Goal: Information Seeking & Learning: Learn about a topic

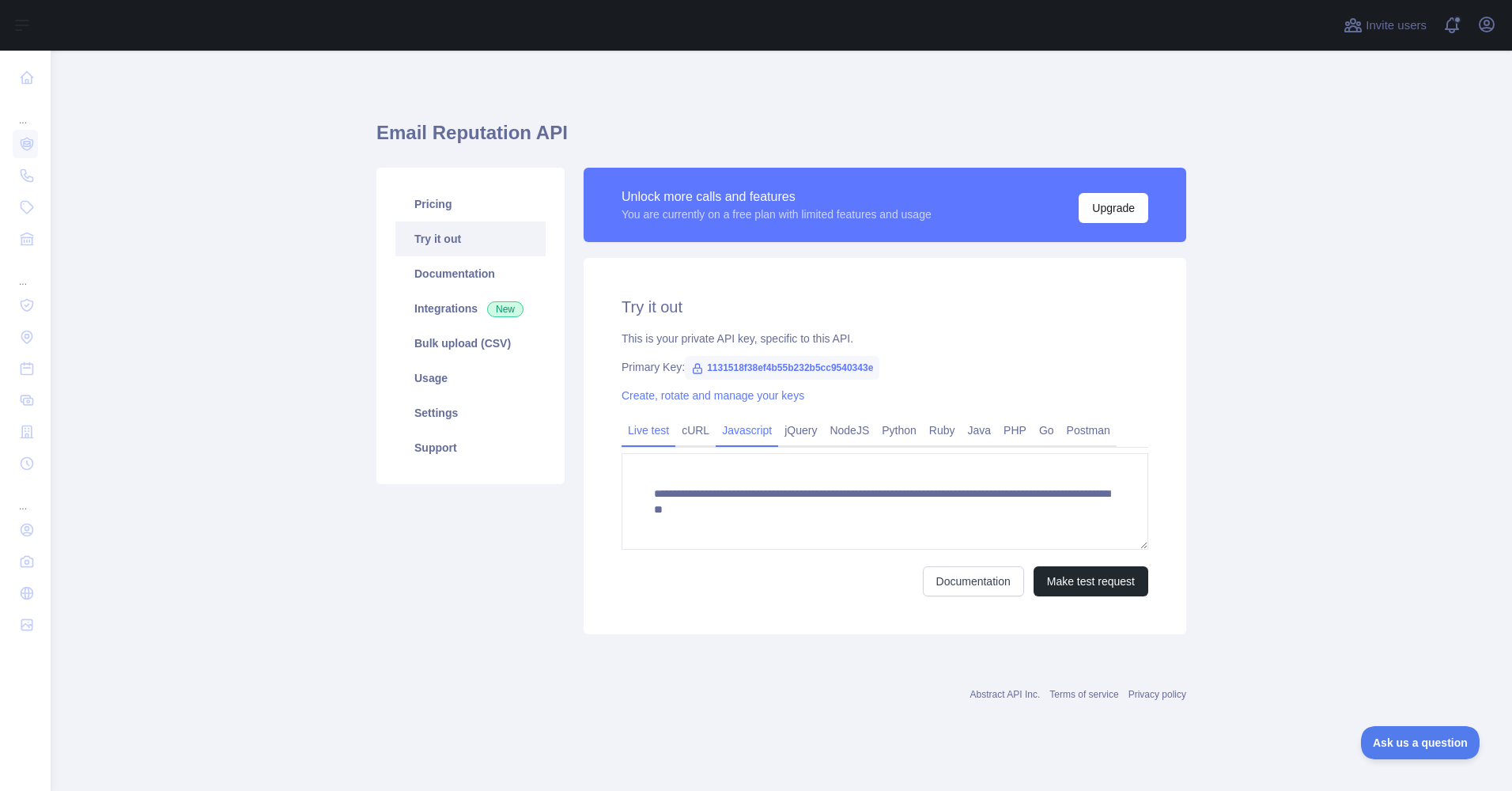
click at [726, 437] on link "Javascript" at bounding box center [746, 430] width 63 height 25
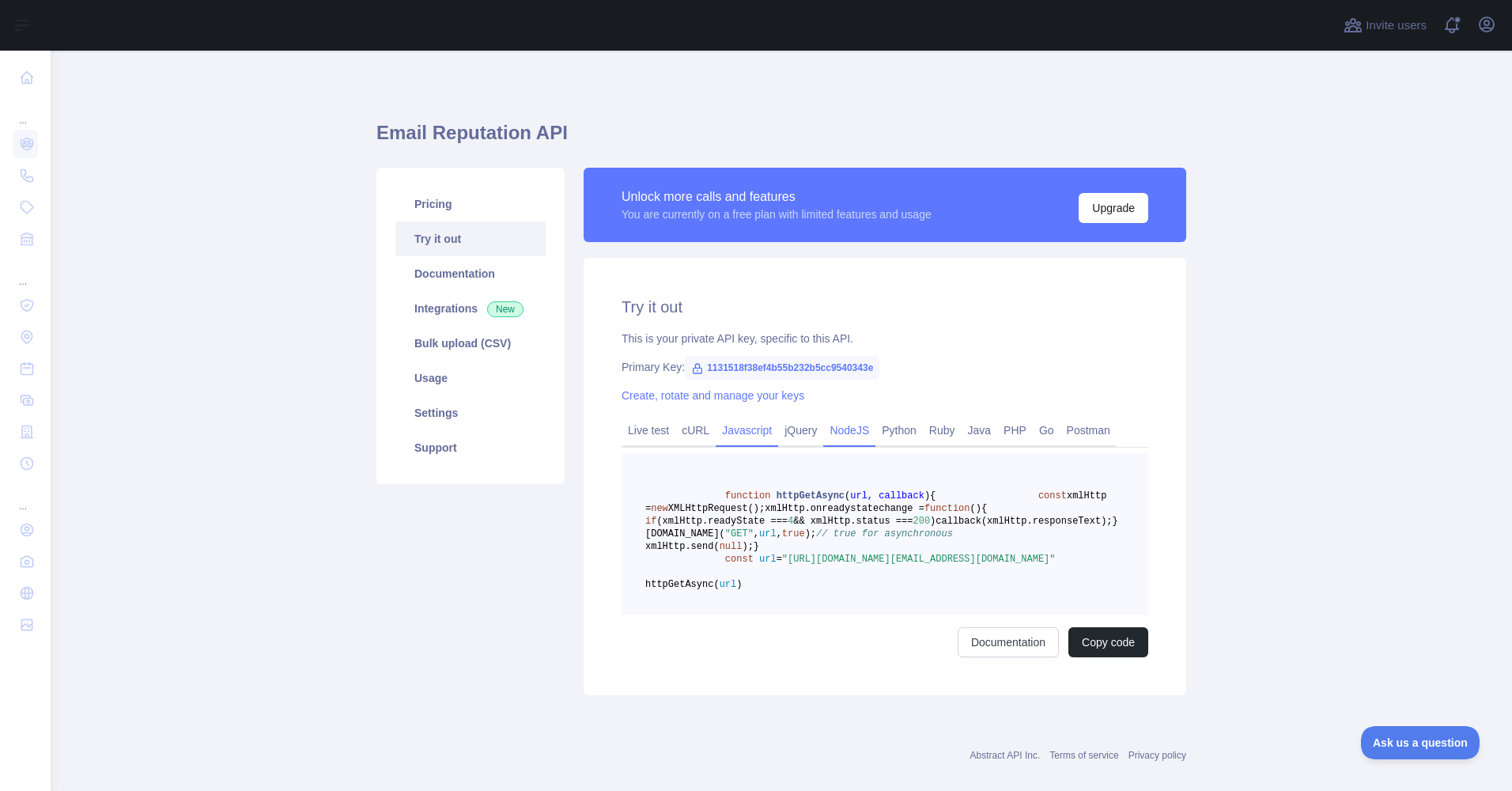
click at [838, 430] on link "NodeJS" at bounding box center [849, 430] width 52 height 25
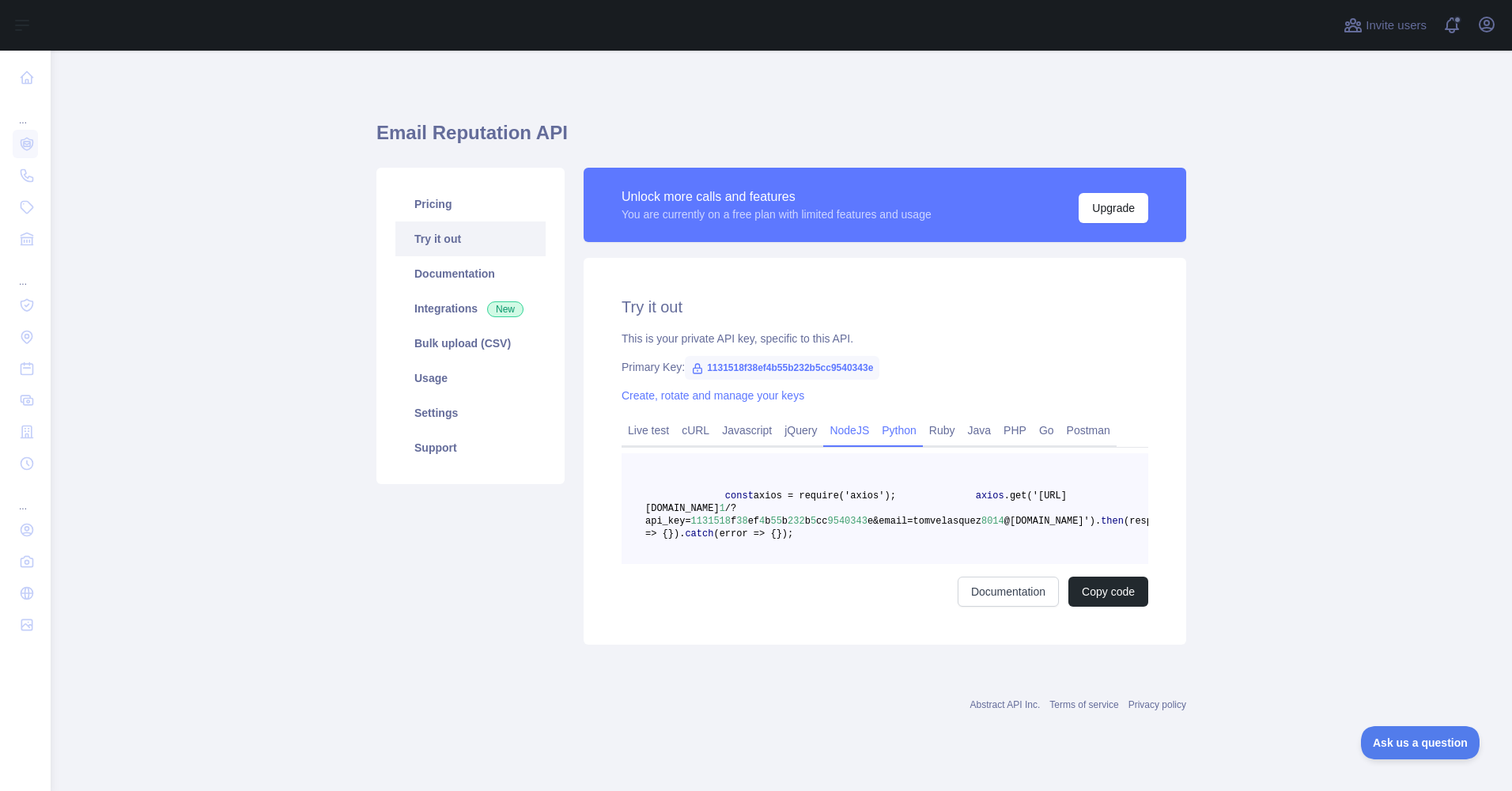
click at [887, 433] on link "Python" at bounding box center [898, 430] width 47 height 25
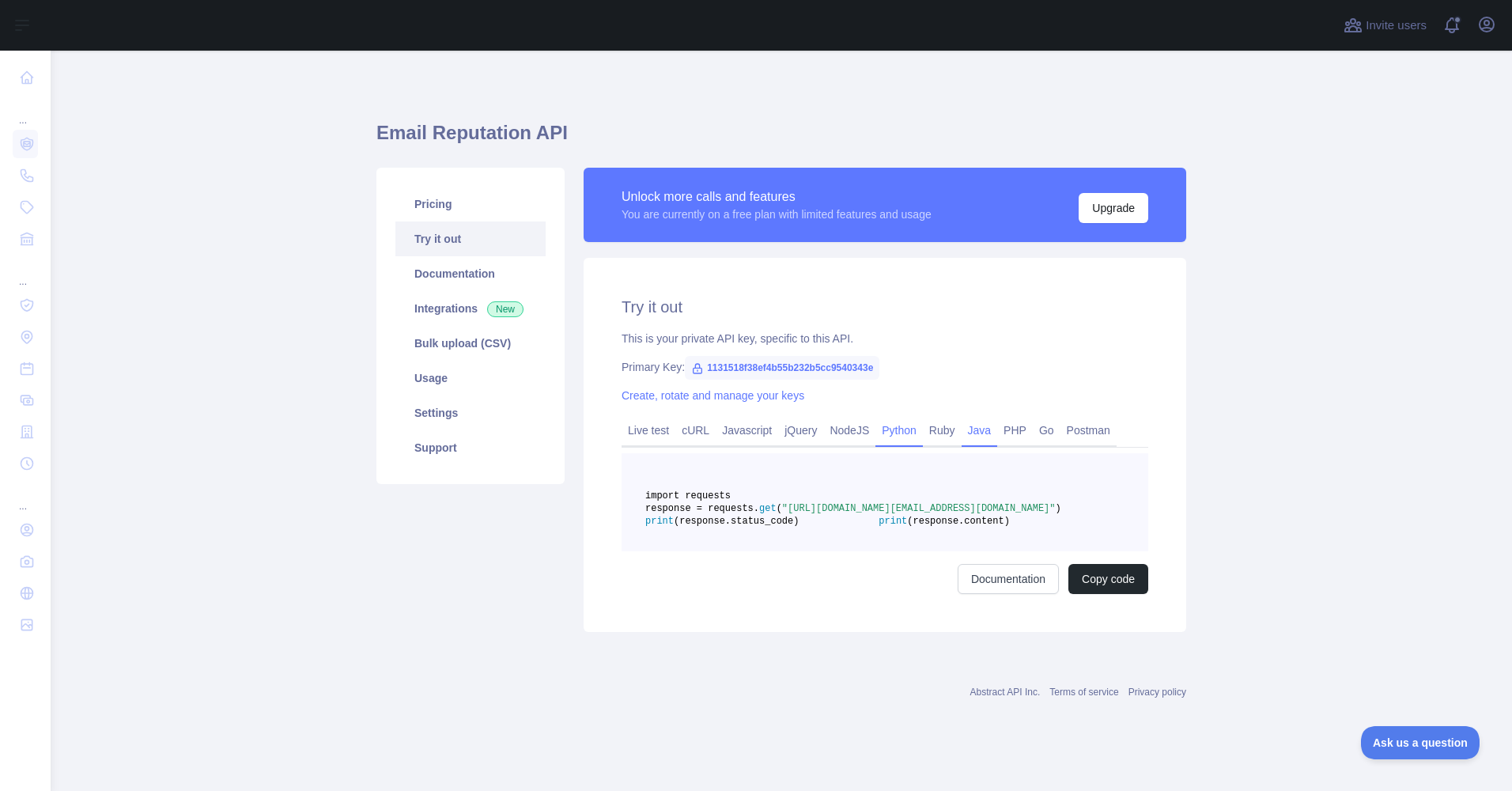
click at [987, 434] on link "Java" at bounding box center [980, 430] width 37 height 25
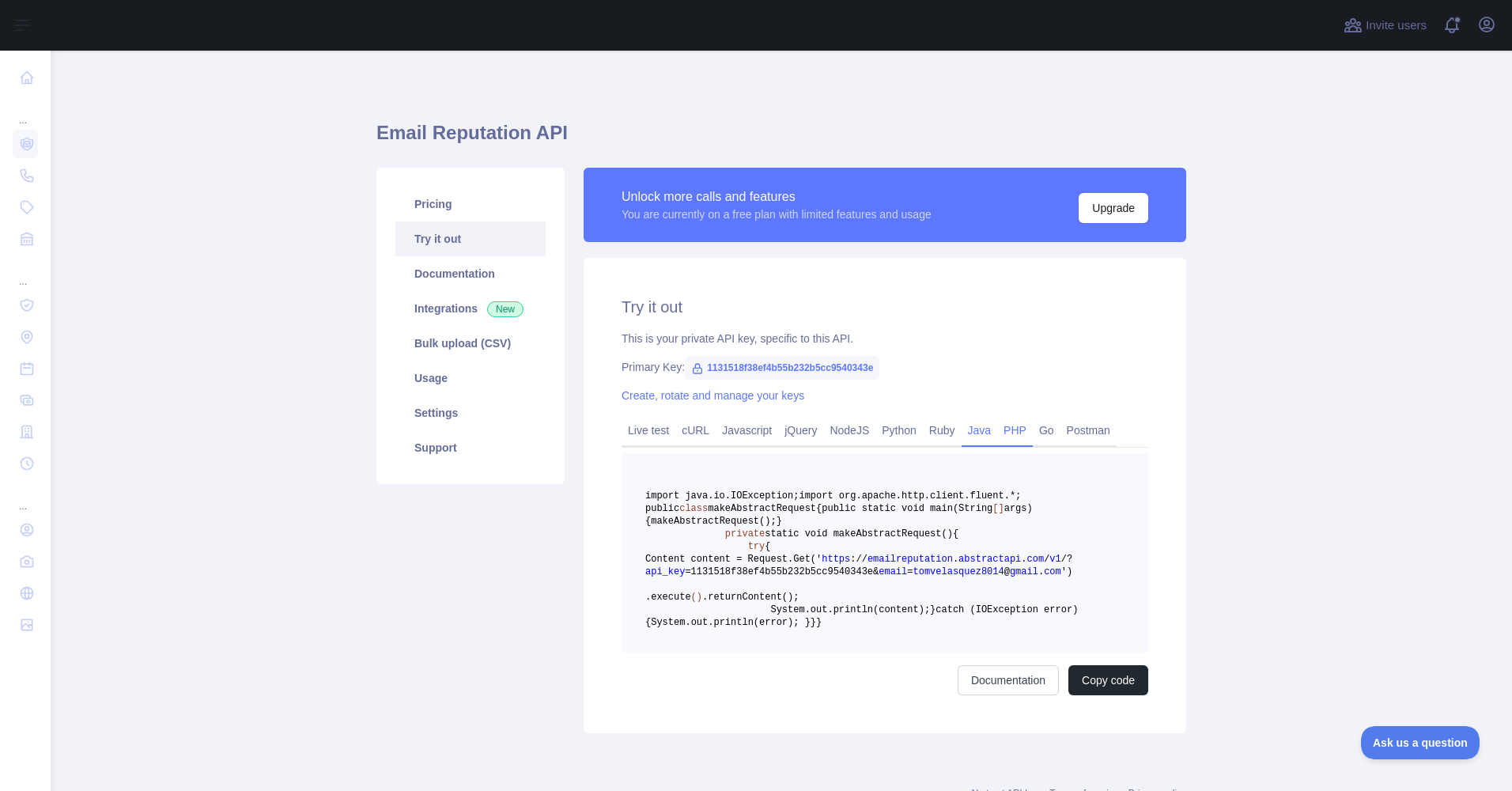
click at [1003, 438] on link "PHP" at bounding box center [1015, 430] width 36 height 25
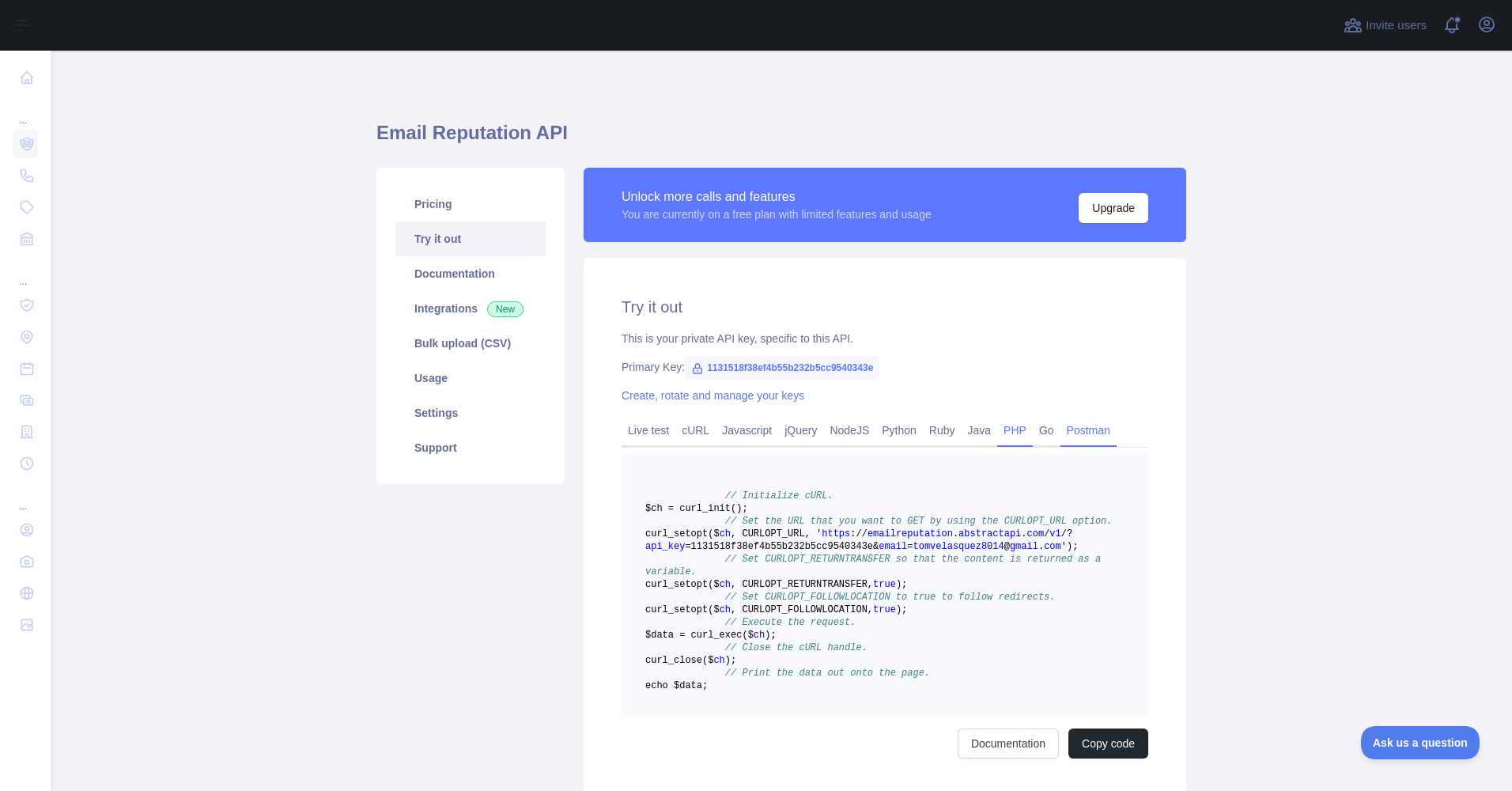
click at [1061, 439] on link "Postman" at bounding box center [1089, 430] width 56 height 25
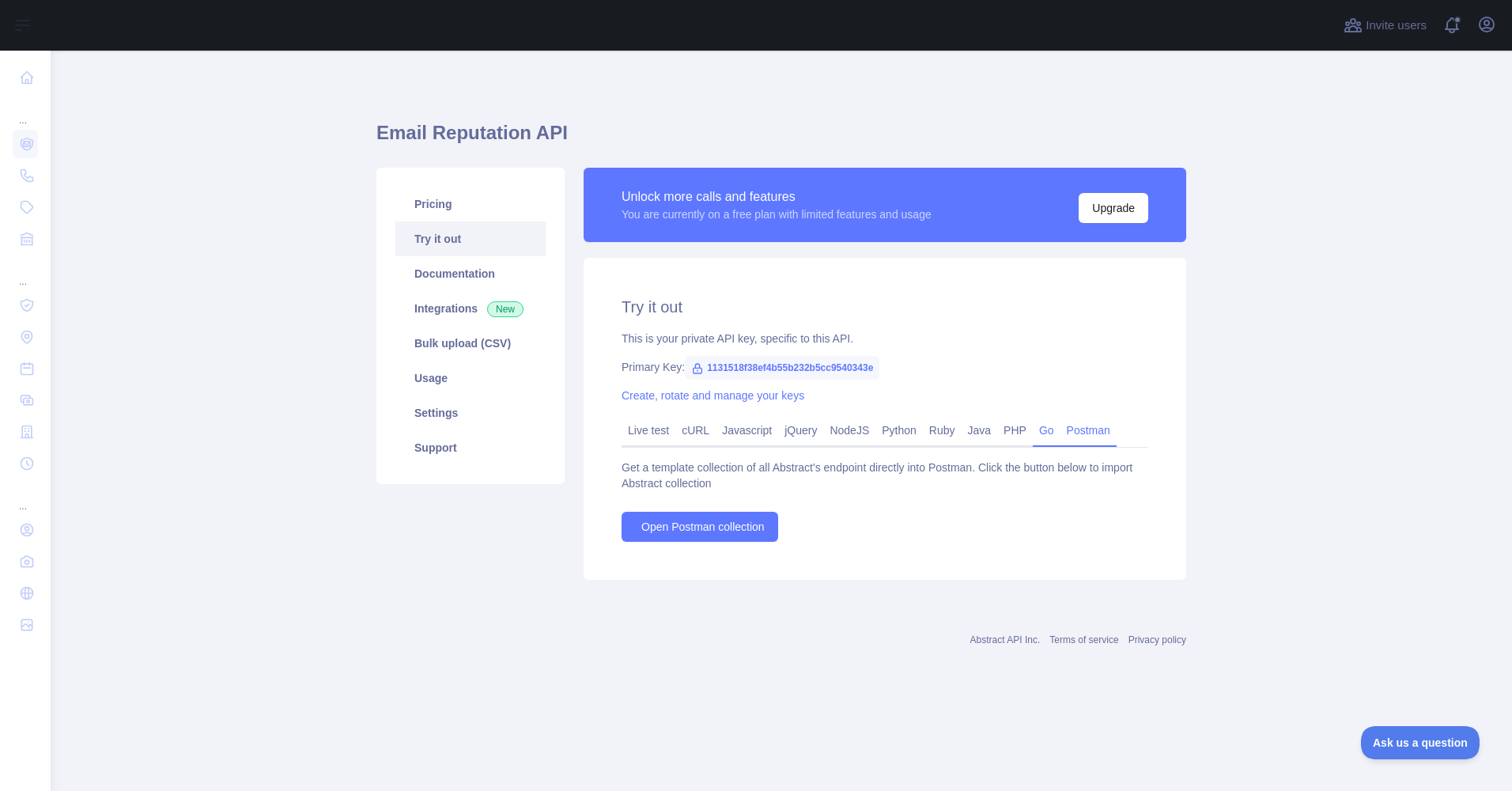
click at [1046, 433] on link "Go" at bounding box center [1046, 430] width 28 height 25
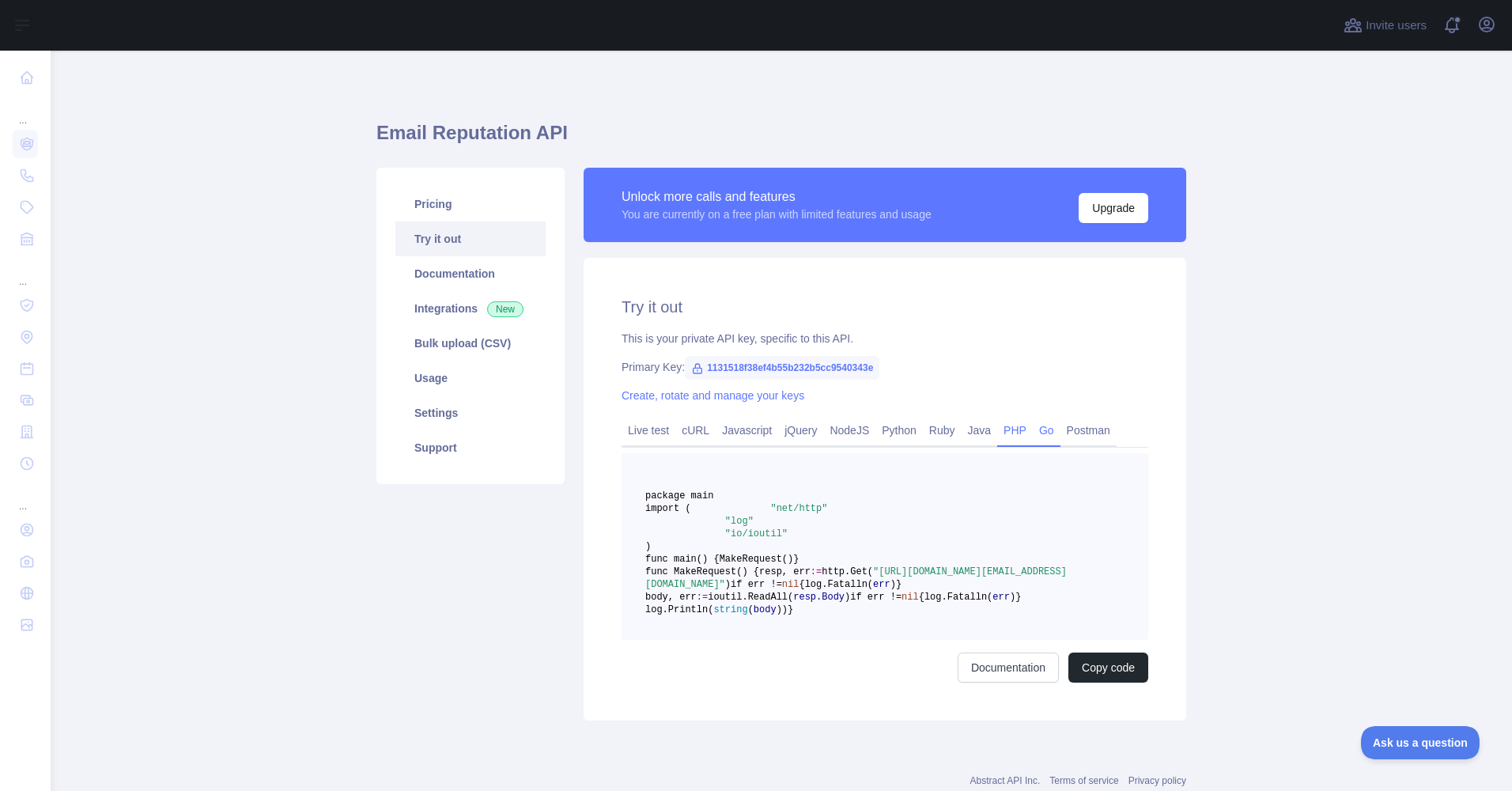
click at [1003, 435] on link "PHP" at bounding box center [1015, 430] width 36 height 25
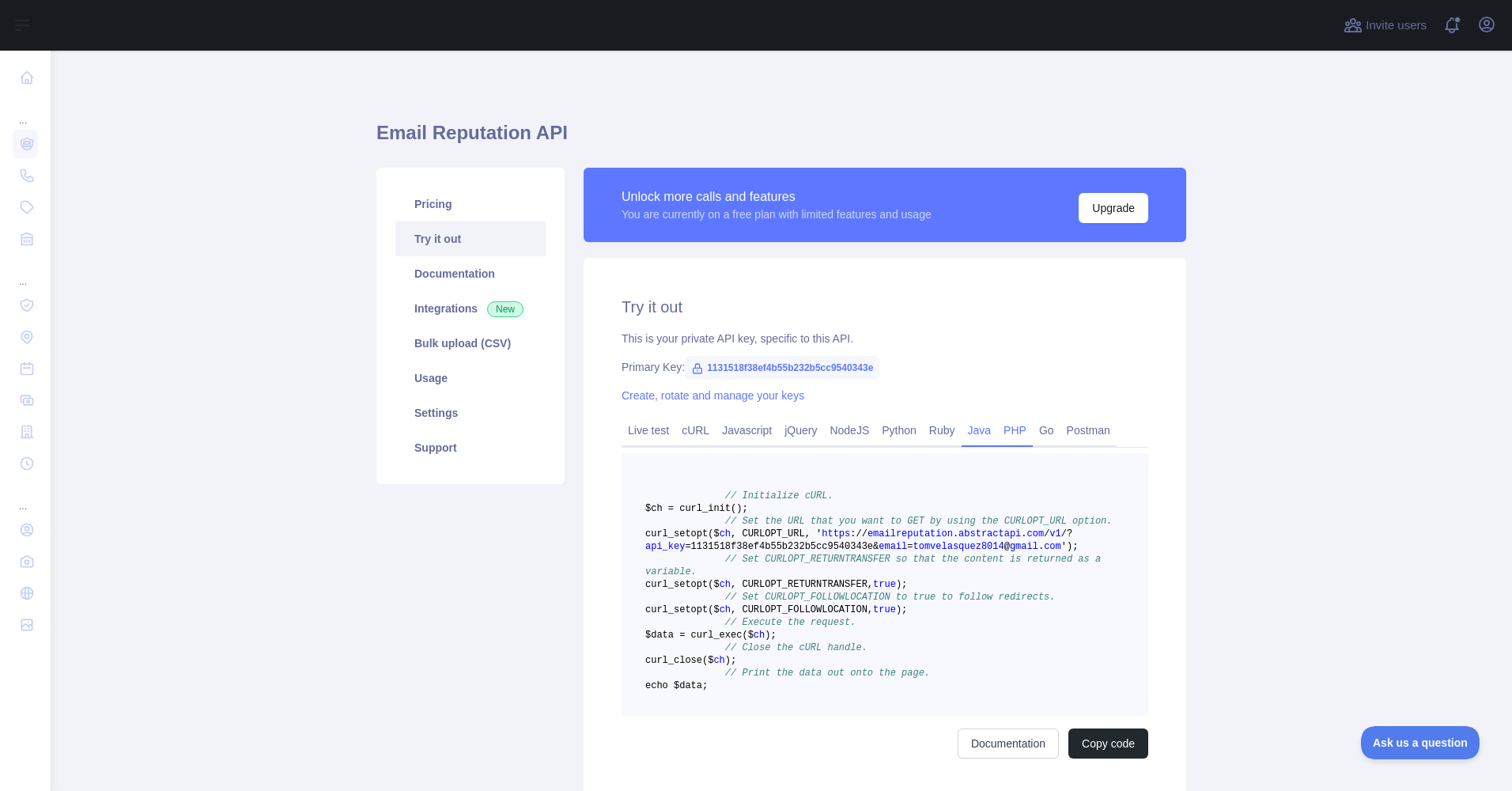
click at [963, 431] on link "Java" at bounding box center [980, 430] width 37 height 25
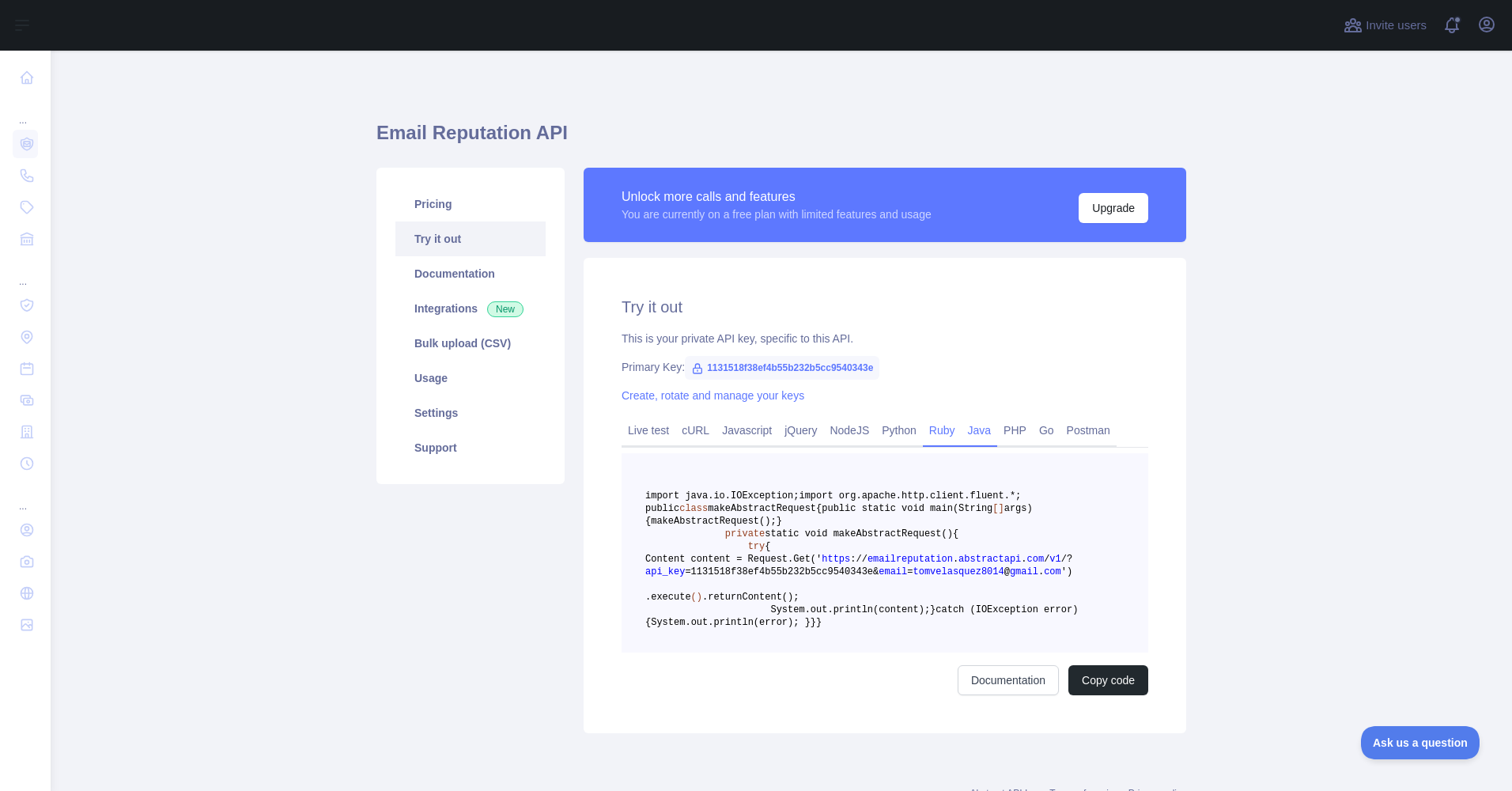
click at [923, 426] on link "Ruby" at bounding box center [943, 430] width 38 height 25
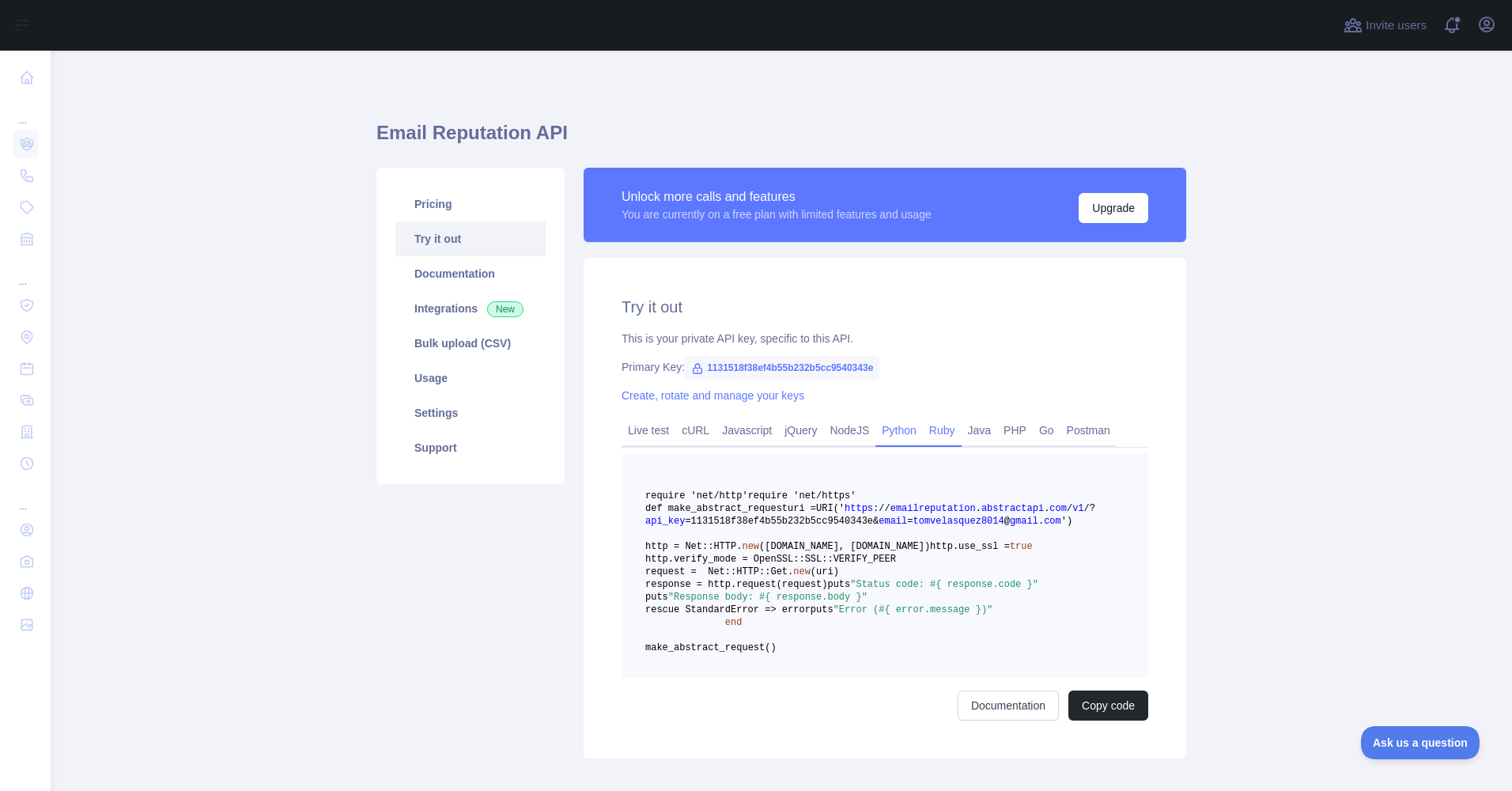
click at [889, 430] on link "Python" at bounding box center [898, 430] width 47 height 25
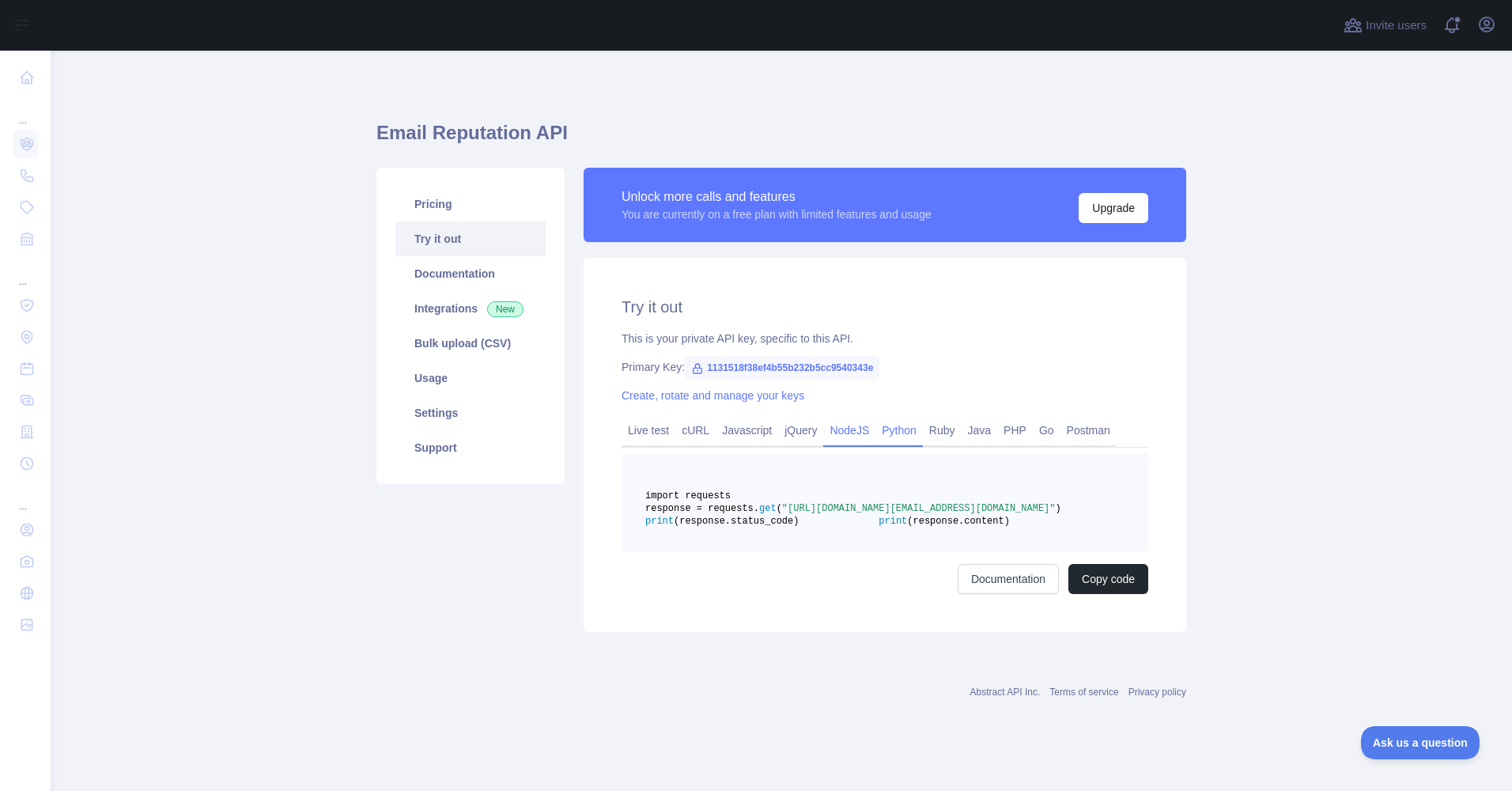
click at [840, 434] on link "NodeJS" at bounding box center [849, 430] width 52 height 25
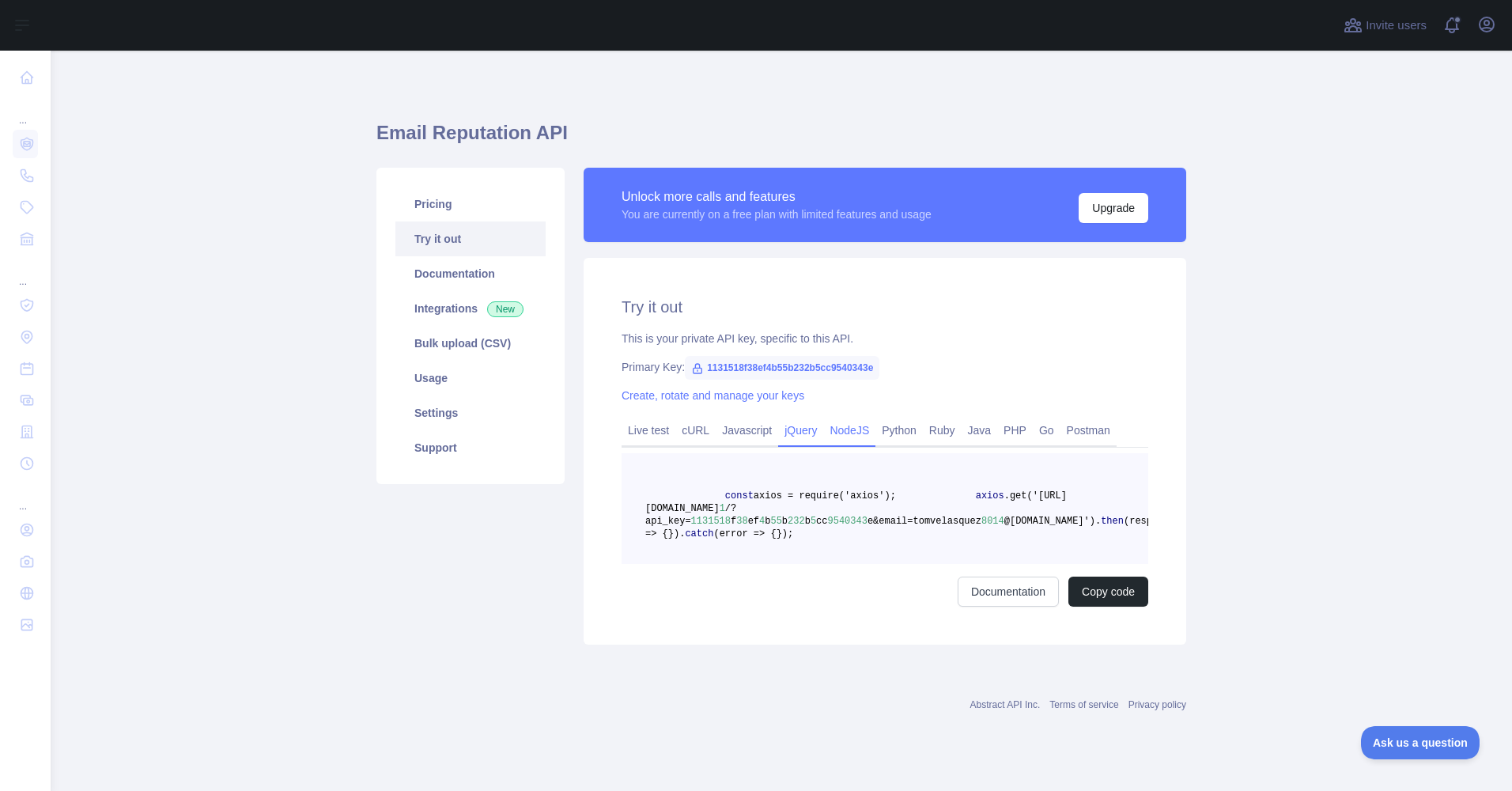
click at [798, 428] on link "jQuery" at bounding box center [800, 430] width 45 height 25
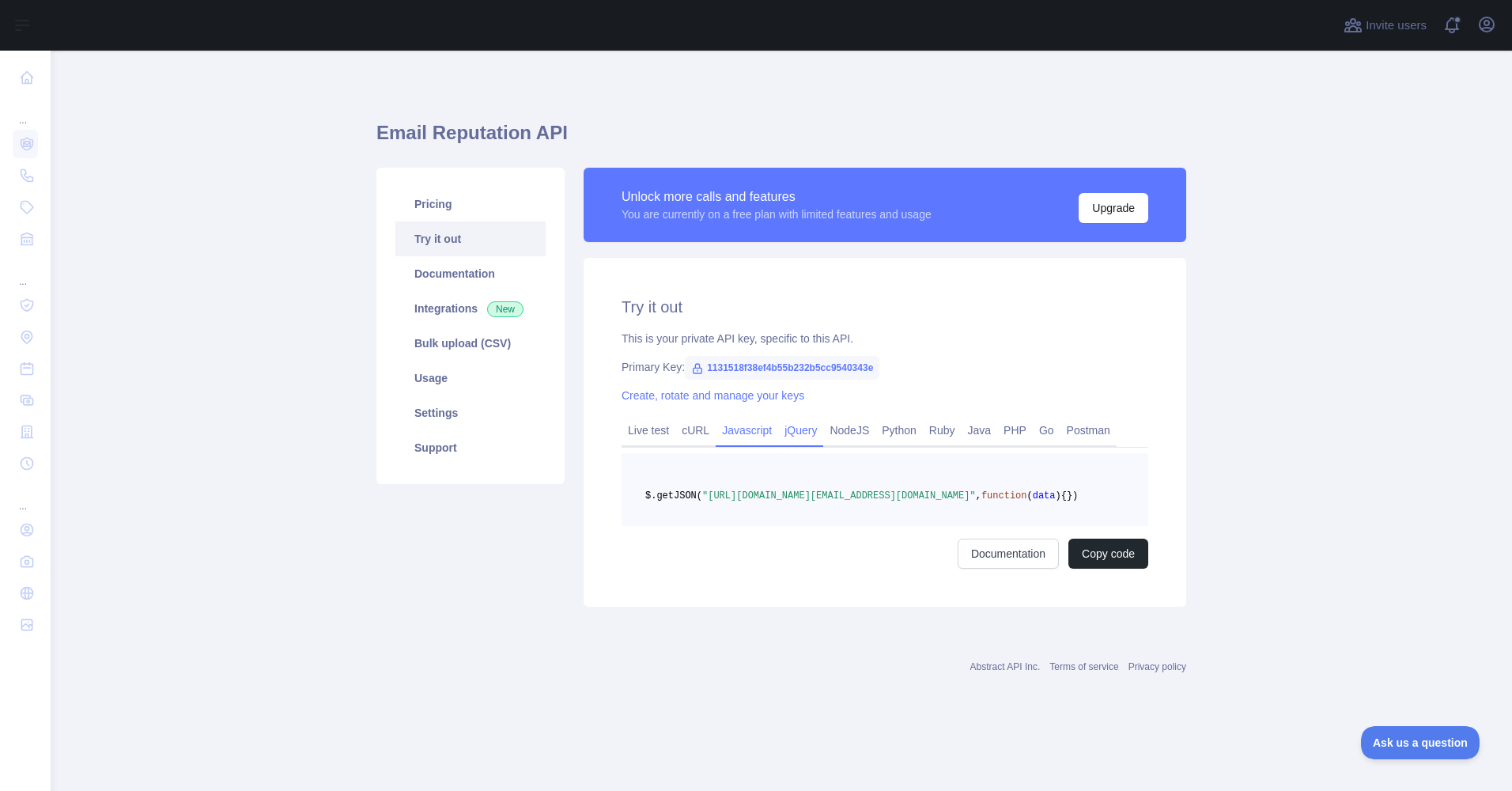
click at [771, 429] on link "Javascript" at bounding box center [746, 430] width 63 height 25
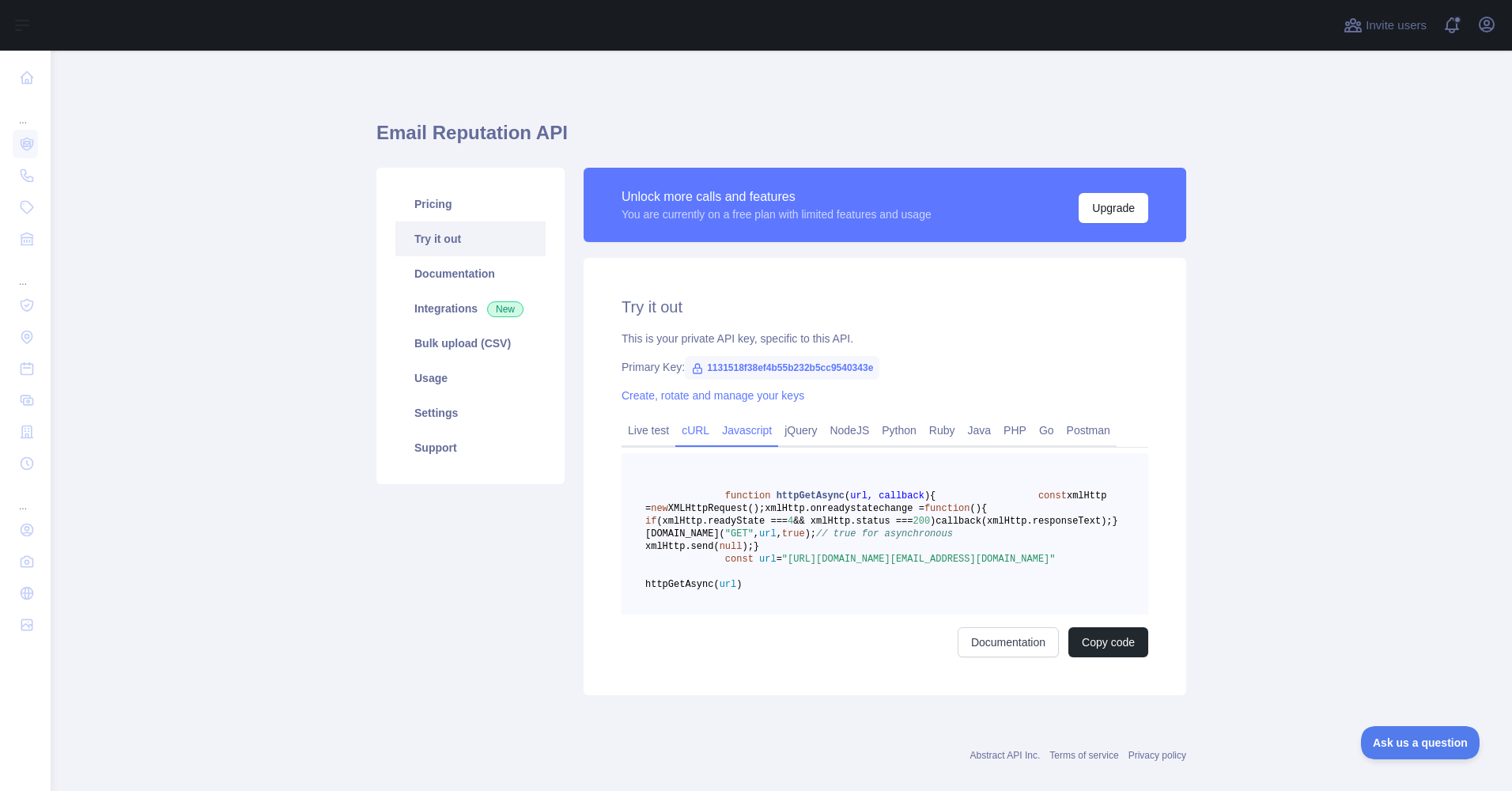
click at [698, 430] on link "cURL" at bounding box center [695, 430] width 40 height 25
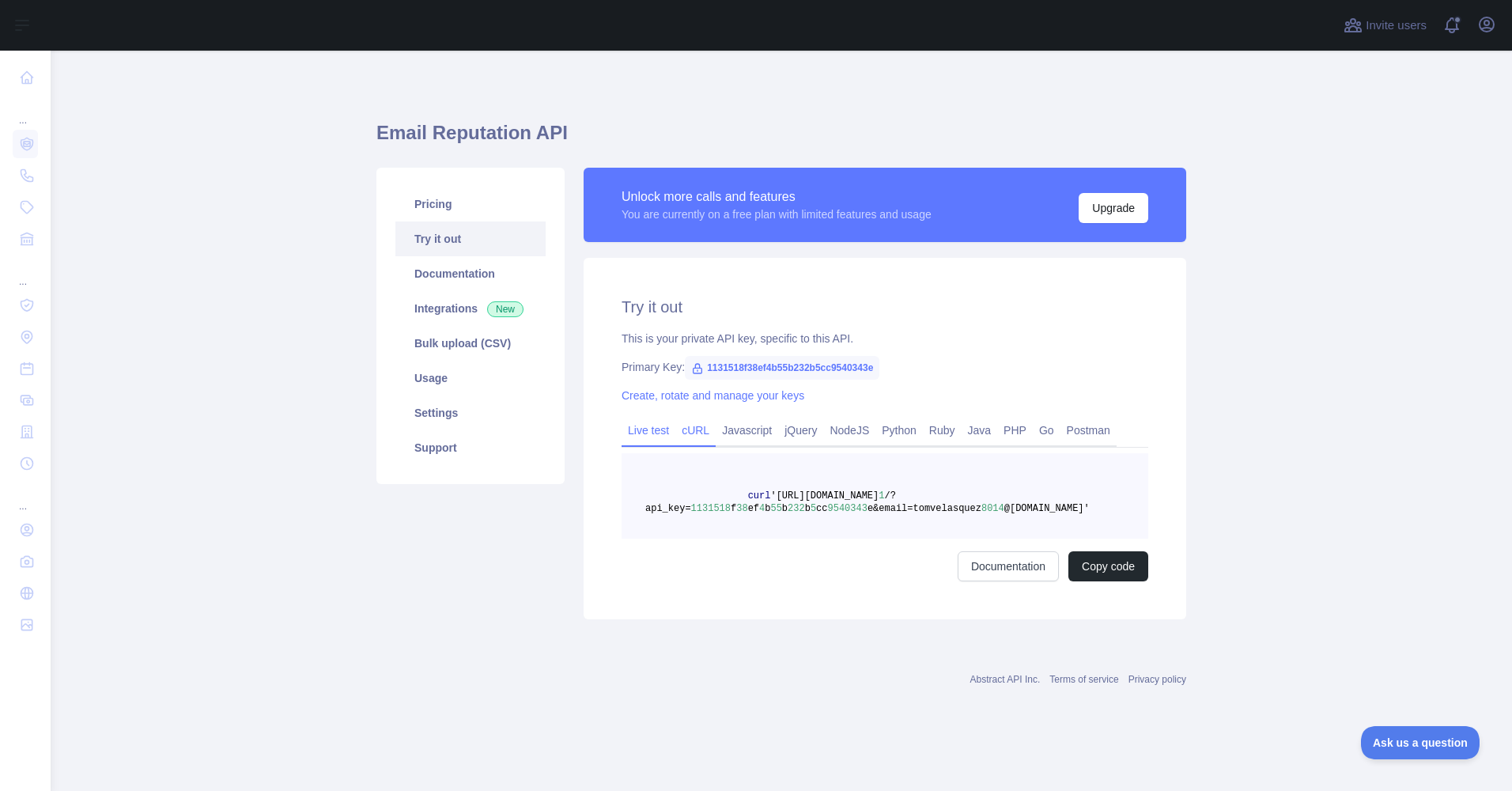
click at [646, 431] on link "Live test" at bounding box center [648, 430] width 54 height 25
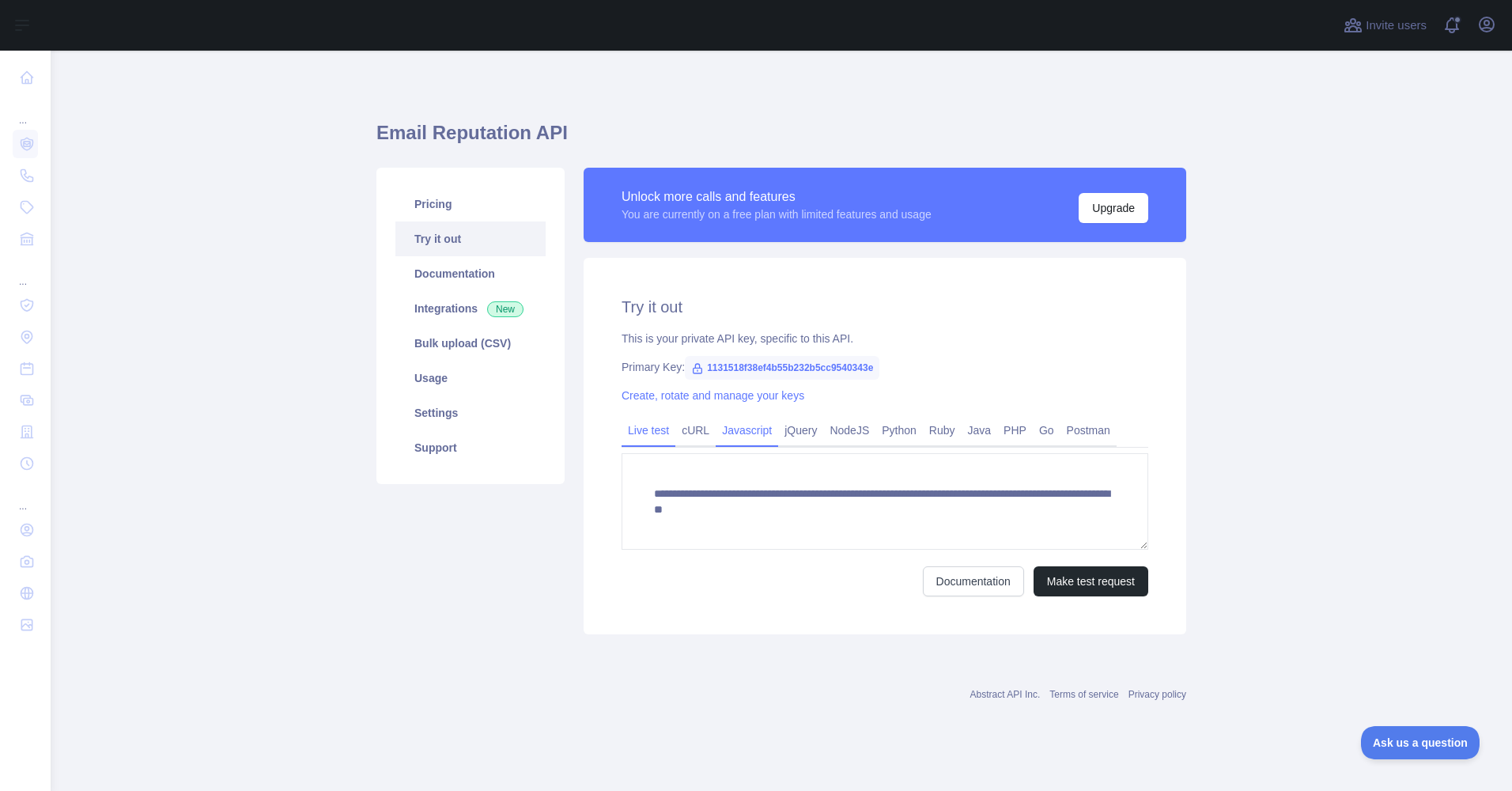
click at [767, 424] on link "Javascript" at bounding box center [746, 430] width 63 height 25
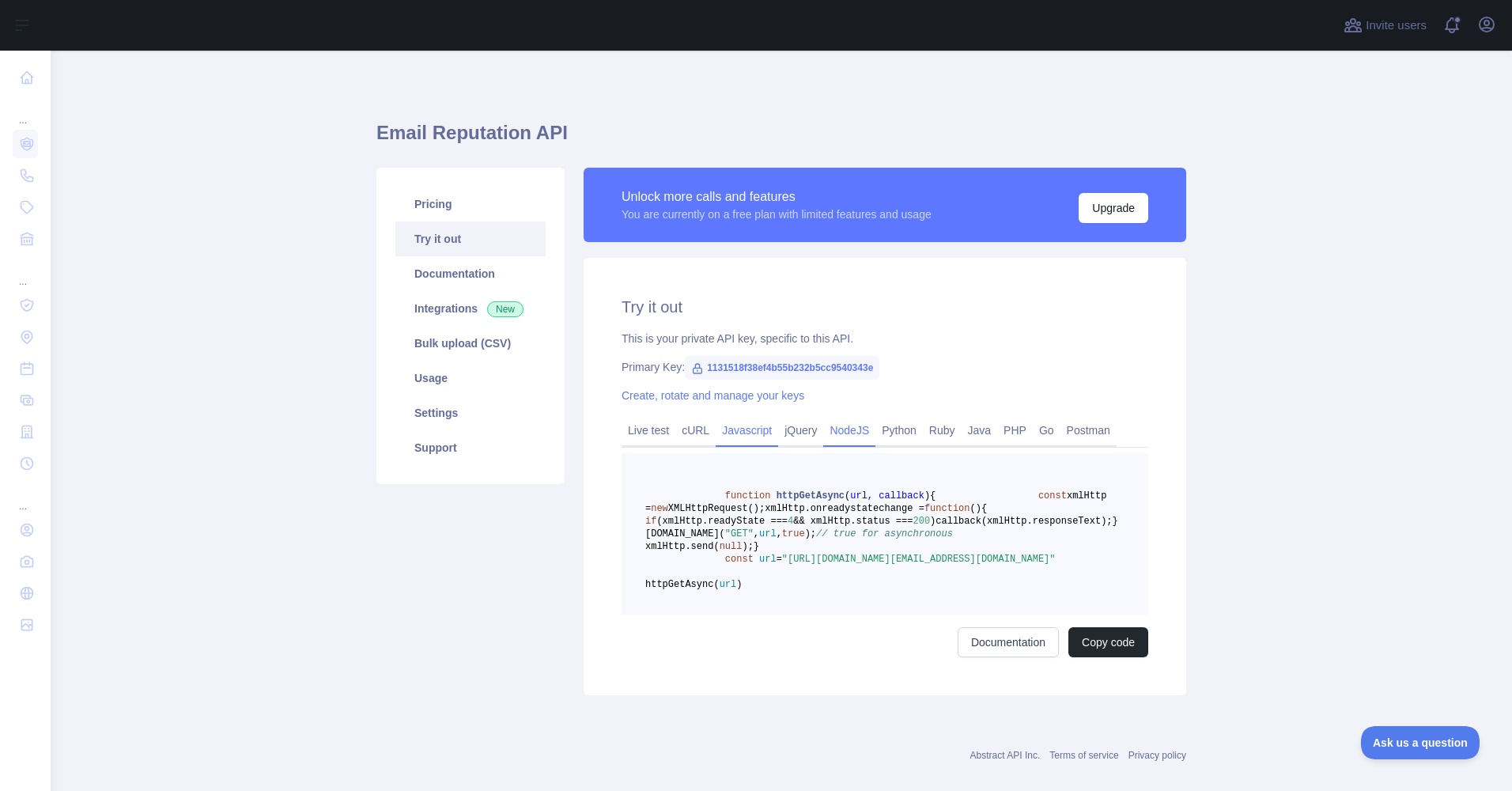
click at [844, 436] on link "NodeJS" at bounding box center [849, 430] width 52 height 25
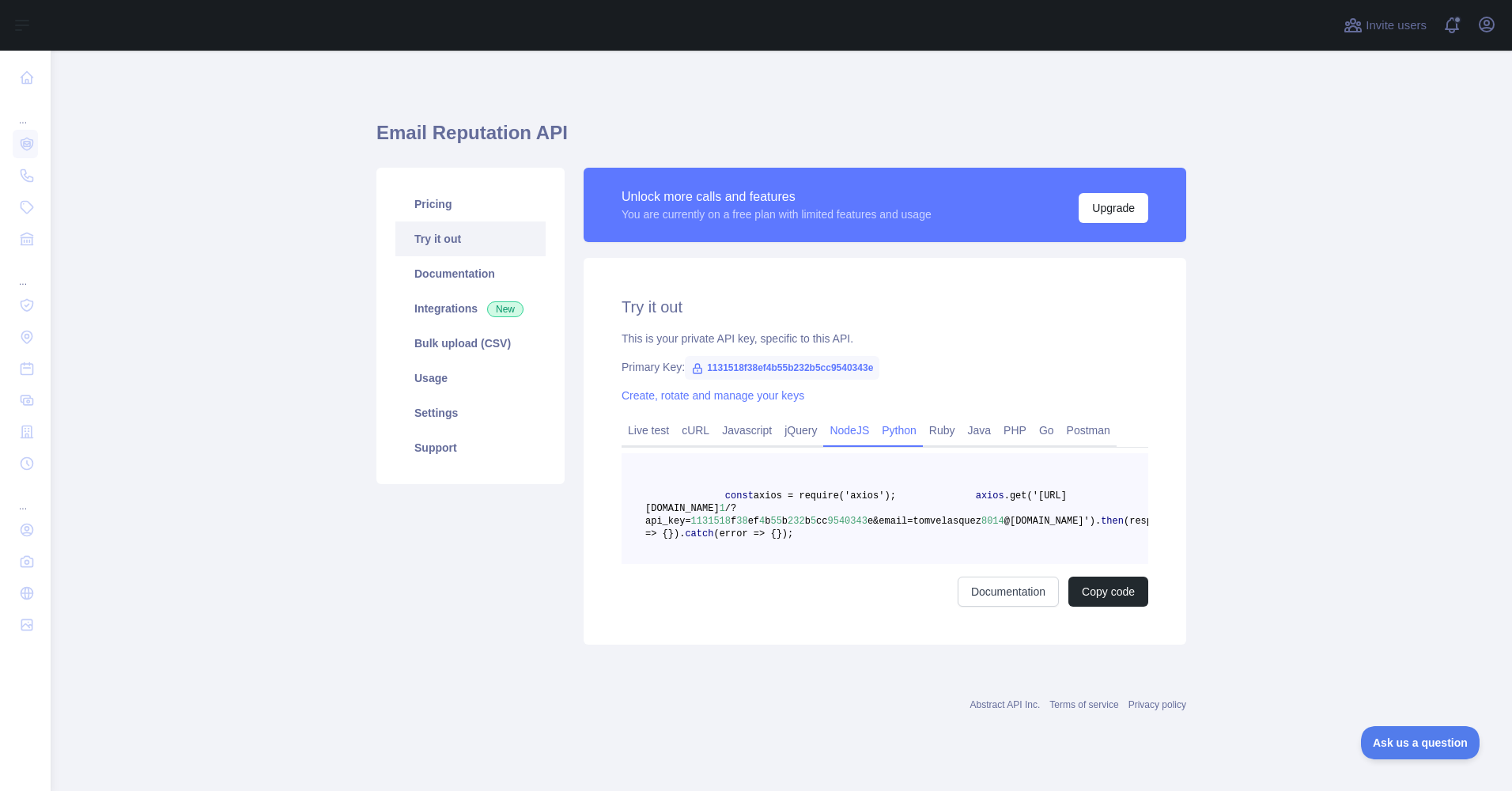
click at [875, 434] on div "Python" at bounding box center [898, 434] width 47 height 24
click at [936, 440] on link "Ruby" at bounding box center [943, 430] width 38 height 25
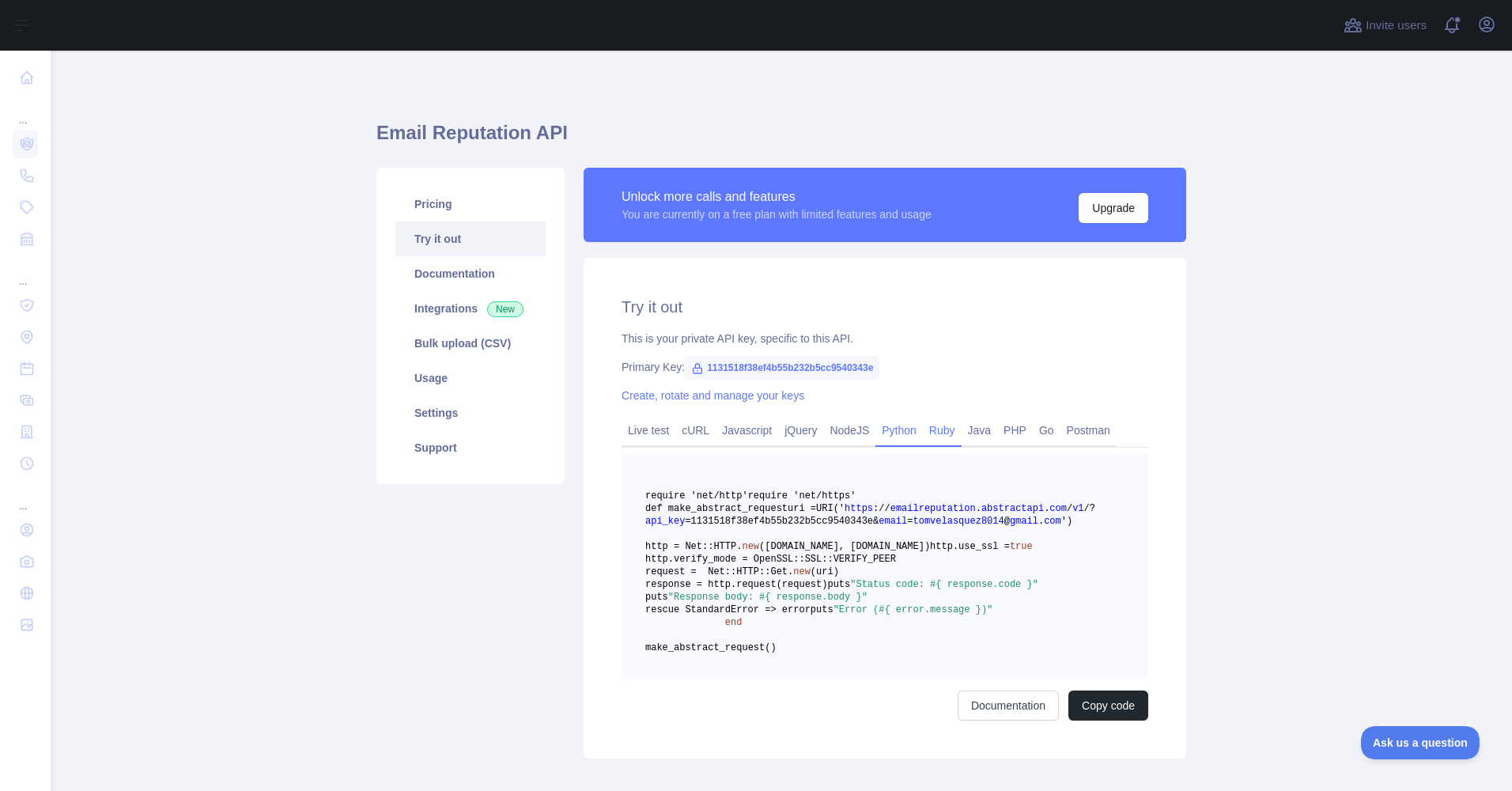
click at [902, 440] on link "Python" at bounding box center [898, 430] width 47 height 25
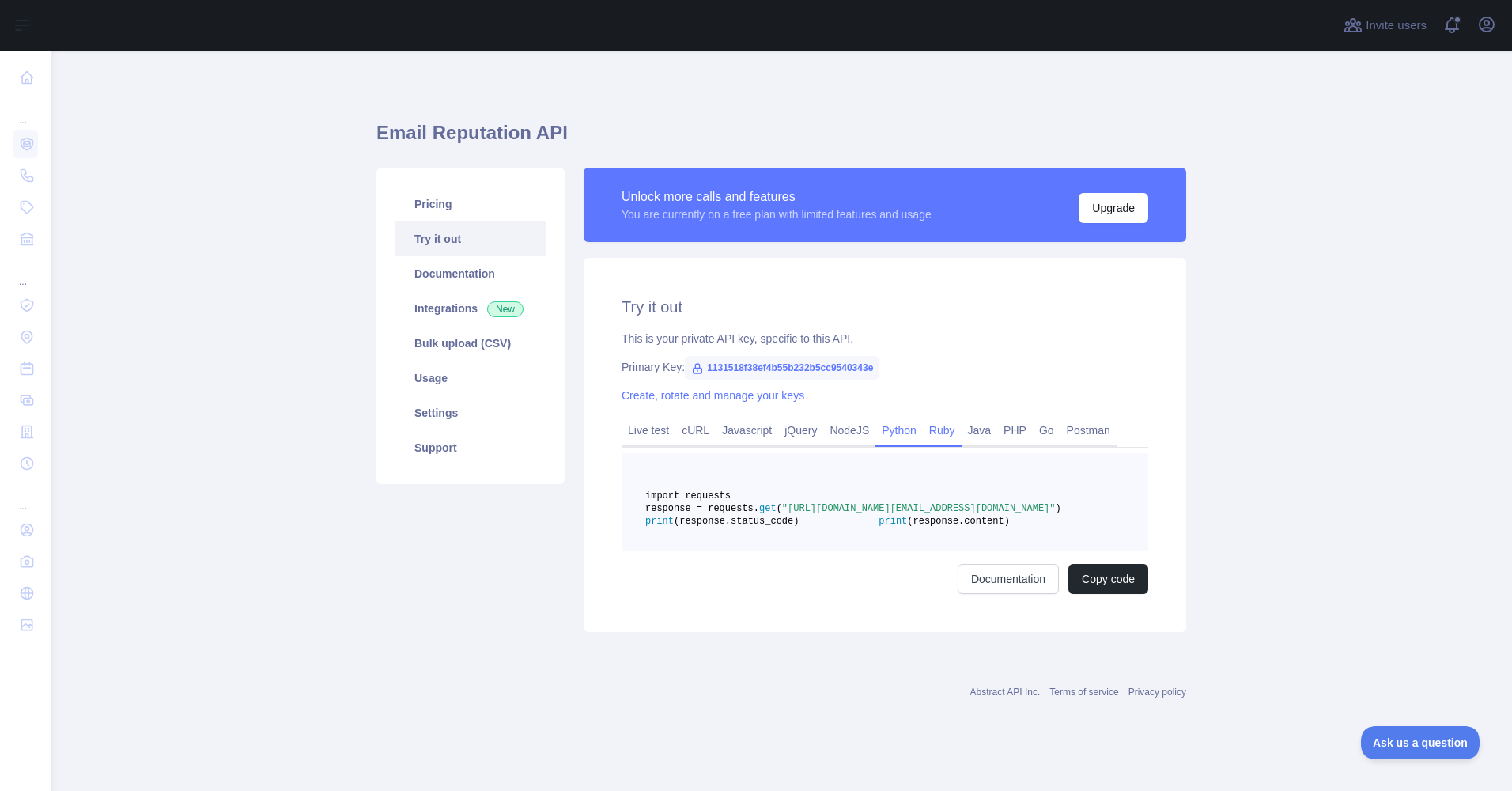
click at [933, 440] on link "Ruby" at bounding box center [943, 430] width 38 height 25
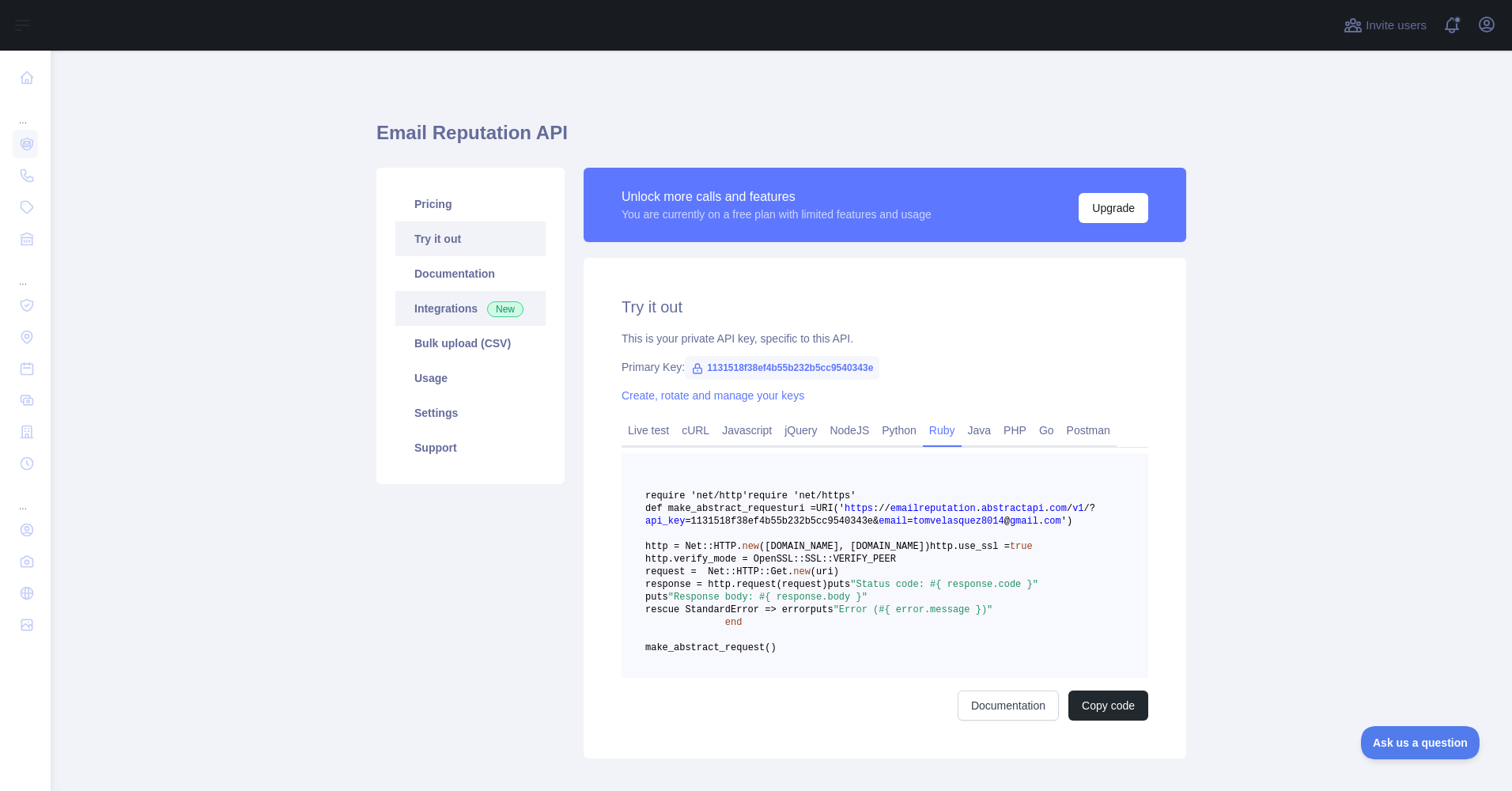
click at [480, 295] on link "Integrations New" at bounding box center [470, 309] width 150 height 35
